Goal: Task Accomplishment & Management: Complete application form

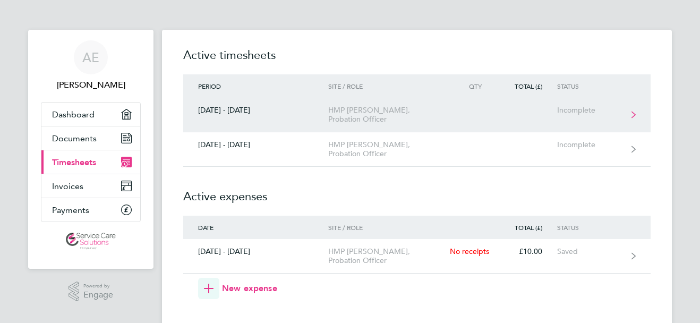
click at [379, 107] on div "HMP [PERSON_NAME], Probation Officer" at bounding box center [389, 115] width 122 height 18
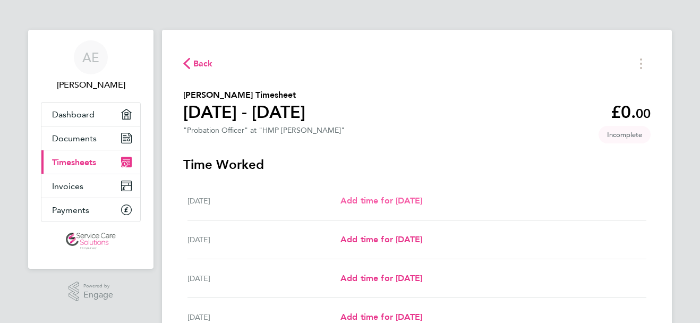
click at [377, 202] on span "Add time for [DATE]" at bounding box center [382, 201] width 82 height 10
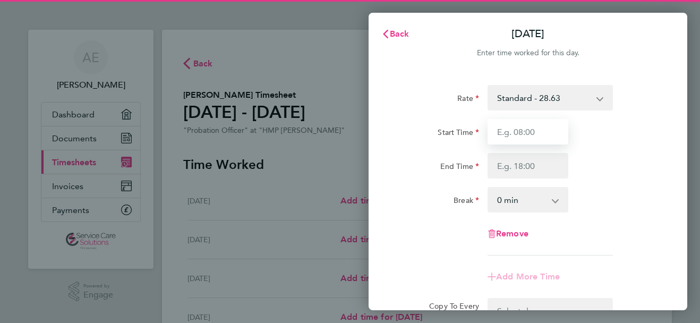
click at [502, 129] on input "Start Time" at bounding box center [528, 132] width 81 height 26
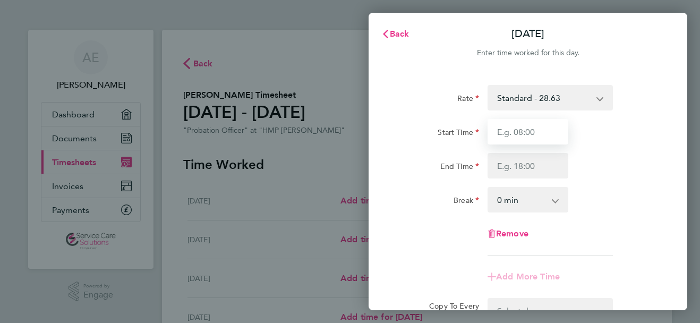
type input "09:00"
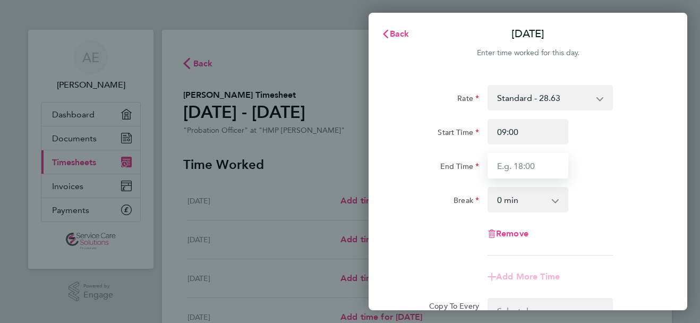
type input "17:00"
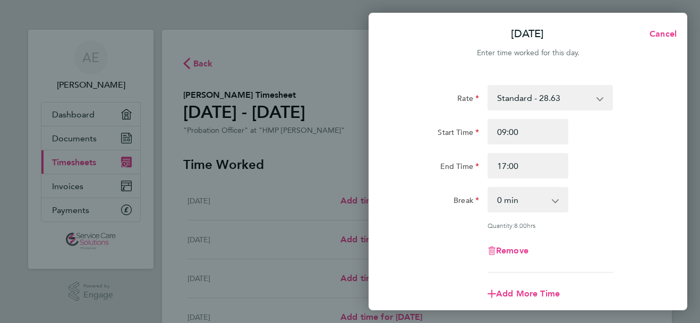
click at [518, 196] on select "0 min 15 min 30 min 45 min 60 min 75 min 90 min" at bounding box center [522, 199] width 66 height 23
select select "30"
click at [489, 188] on select "0 min 15 min 30 min 45 min 60 min 75 min 90 min" at bounding box center [522, 199] width 66 height 23
click at [628, 209] on div "Break 0 min 15 min 30 min 45 min 60 min 75 min 90 min" at bounding box center [528, 200] width 268 height 26
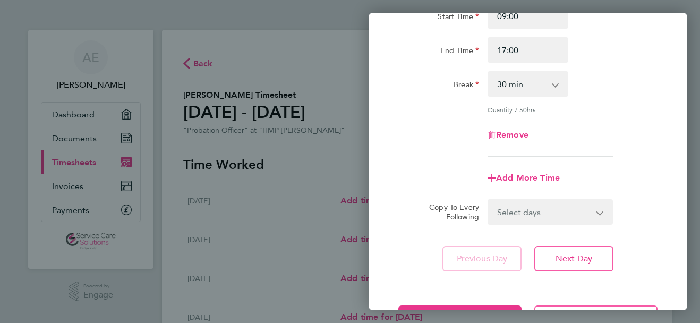
scroll to position [128, 0]
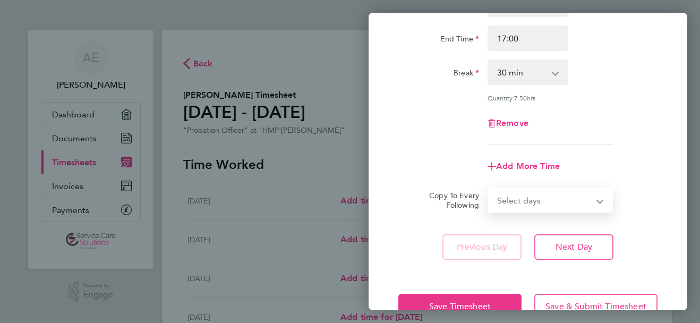
click at [585, 198] on select "Select days Day Weekday (Mon-Fri) Weekend (Sat-Sun) [DATE] [DATE] [DATE] [DATE]…" at bounding box center [545, 200] width 112 height 23
select select "WEEKDAY"
click at [489, 189] on select "Select days Day Weekday (Mon-Fri) Weekend (Sat-Sun) [DATE] [DATE] [DATE] [DATE]…" at bounding box center [545, 200] width 112 height 23
select select "[DATE]"
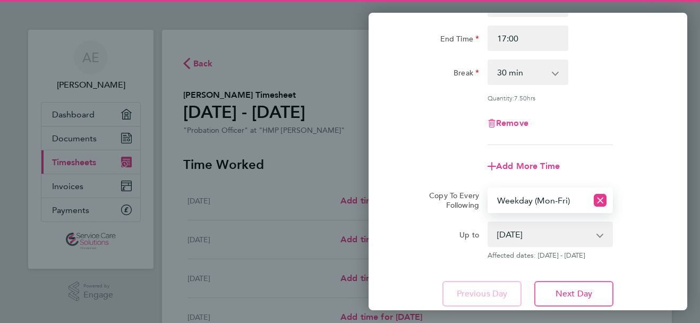
click at [650, 220] on app-copy-timesheet-lines "Copy To Every Following Select days Day Weekday (Mon-Fri) Weekend (Sat-Sun) [DA…" at bounding box center [528, 224] width 259 height 72
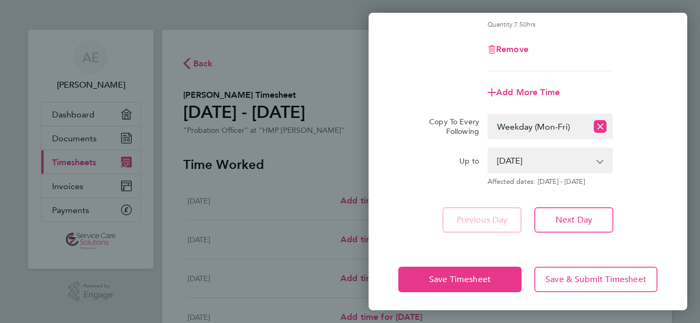
scroll to position [204, 0]
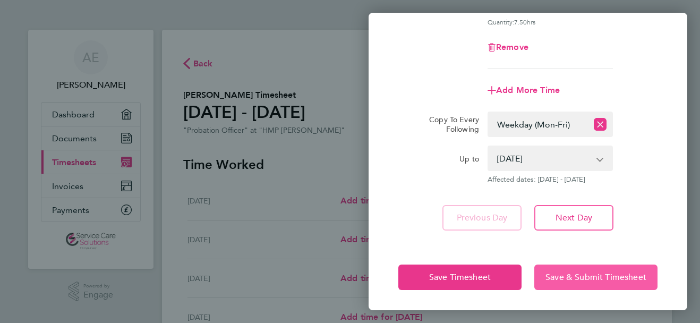
click at [576, 279] on span "Save & Submit Timesheet" at bounding box center [596, 277] width 101 height 11
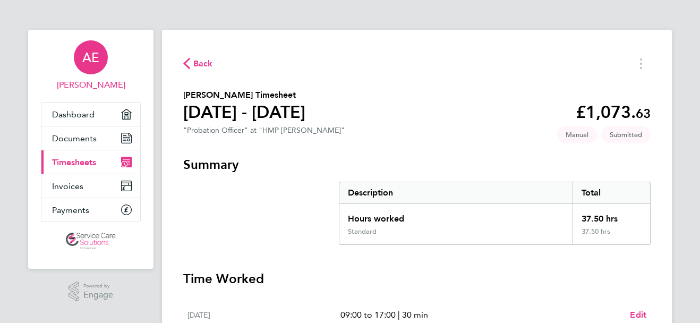
click at [100, 69] on div "AE" at bounding box center [91, 57] width 34 height 34
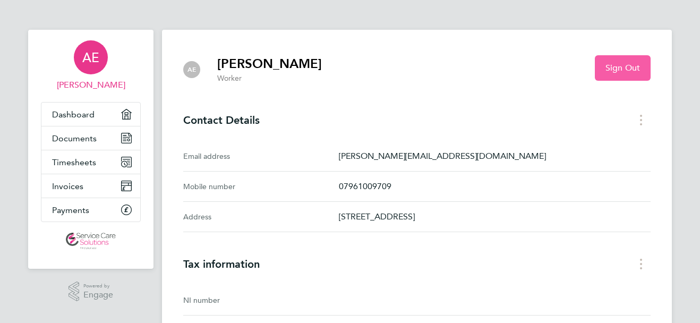
click at [622, 78] on button "Sign Out" at bounding box center [623, 68] width 56 height 26
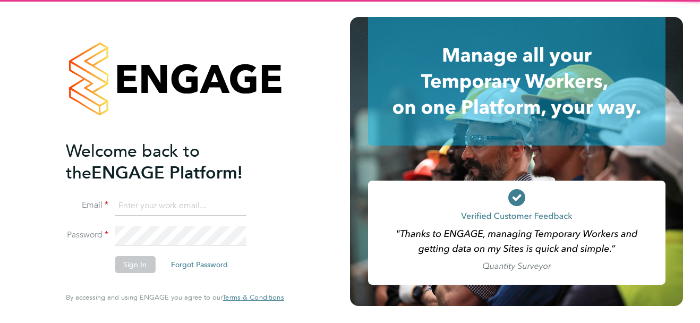
type input "[PERSON_NAME][EMAIL_ADDRESS][DOMAIN_NAME]"
